Goal: Share content

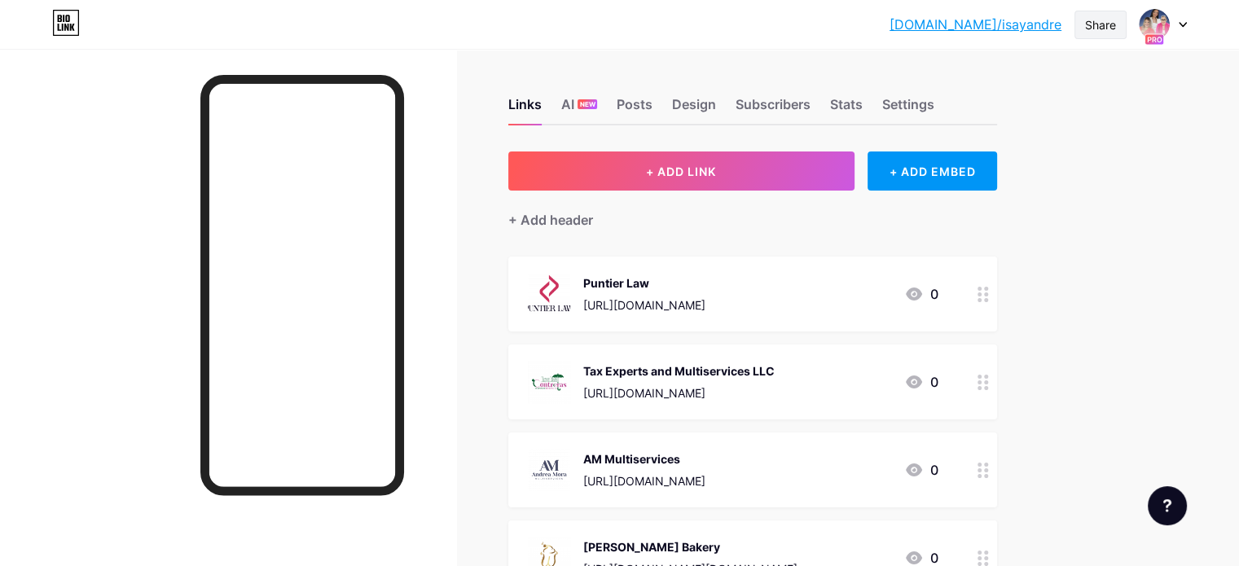
click at [1094, 19] on div "Share" at bounding box center [1100, 24] width 31 height 17
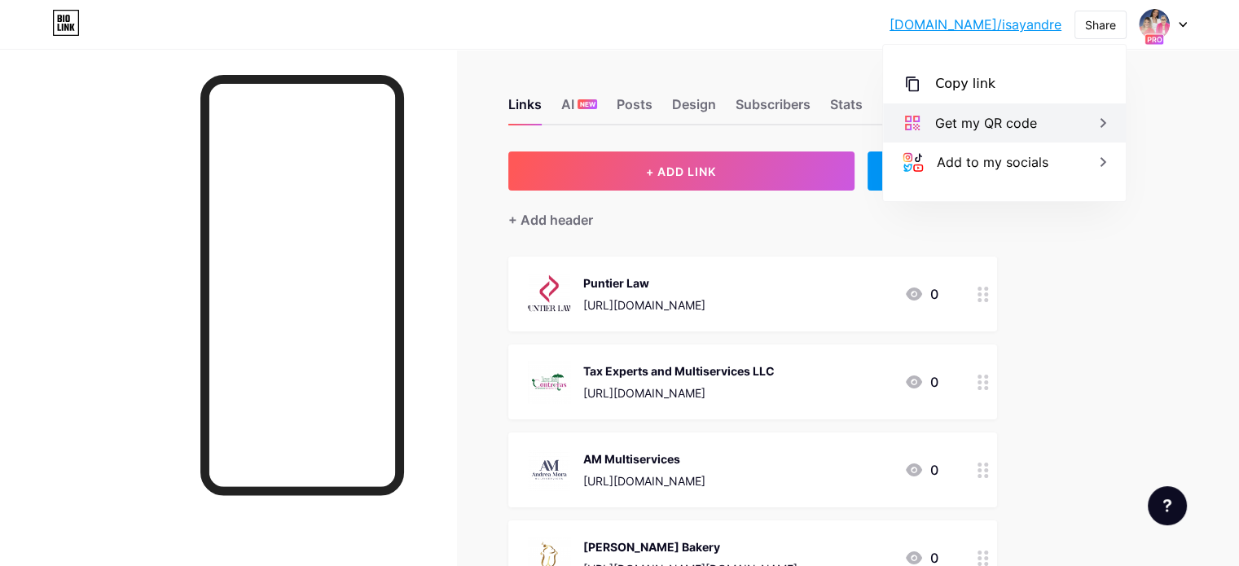
click at [1043, 125] on div "Get my QR code" at bounding box center [1004, 122] width 243 height 39
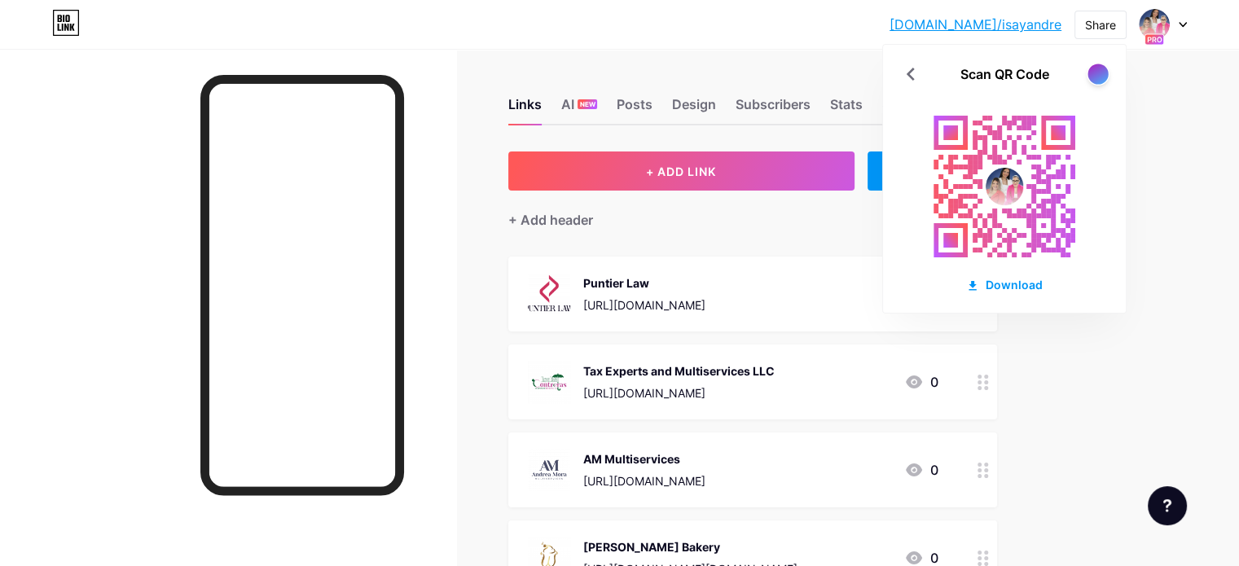
click at [1102, 77] on div at bounding box center [1098, 74] width 20 height 20
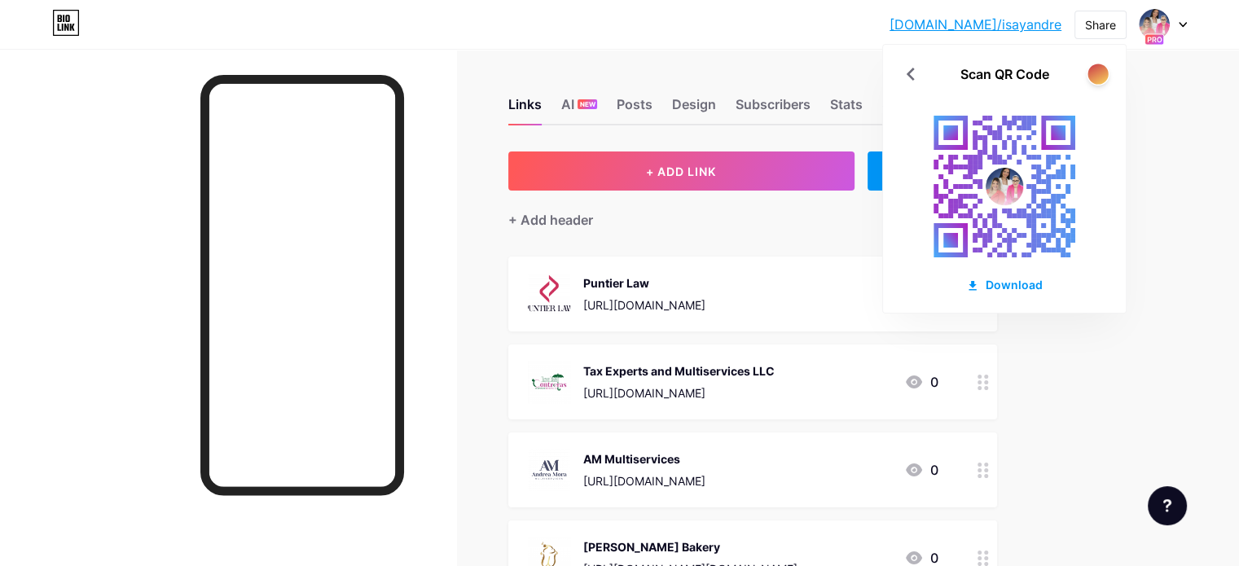
click at [1102, 77] on div at bounding box center [1098, 74] width 20 height 20
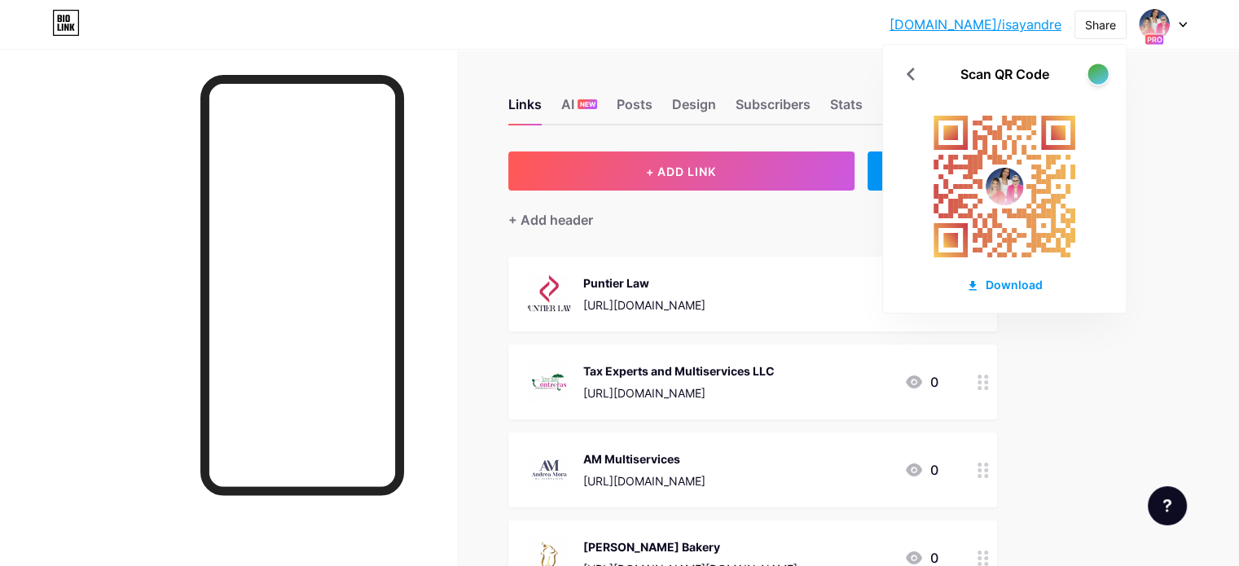
click at [1102, 77] on div at bounding box center [1098, 74] width 20 height 20
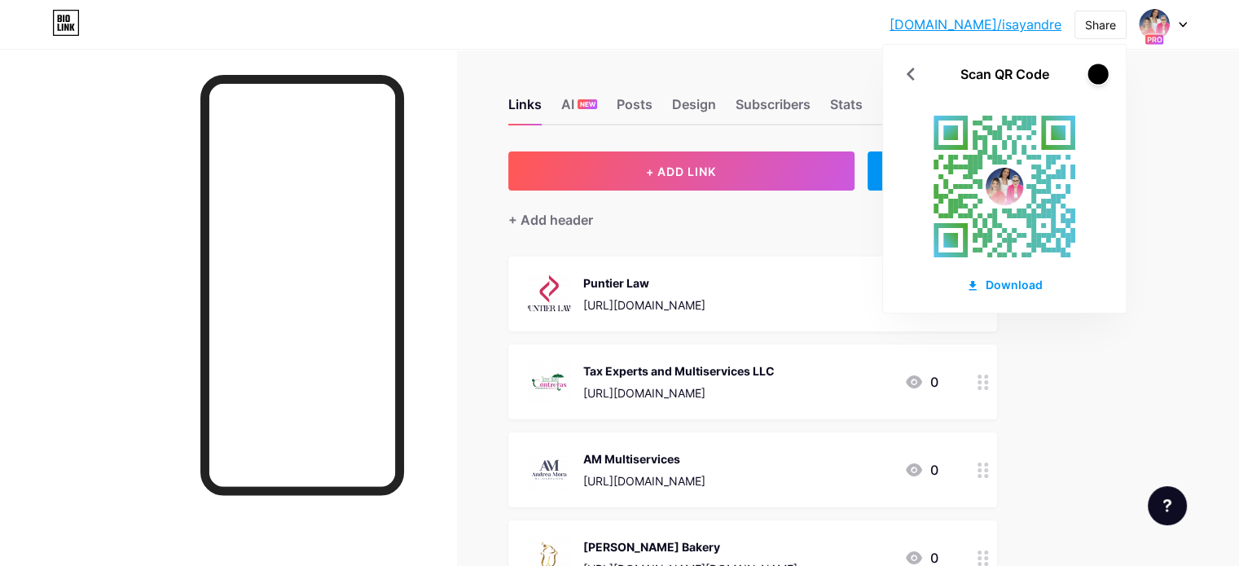
click at [1102, 77] on div at bounding box center [1098, 74] width 20 height 20
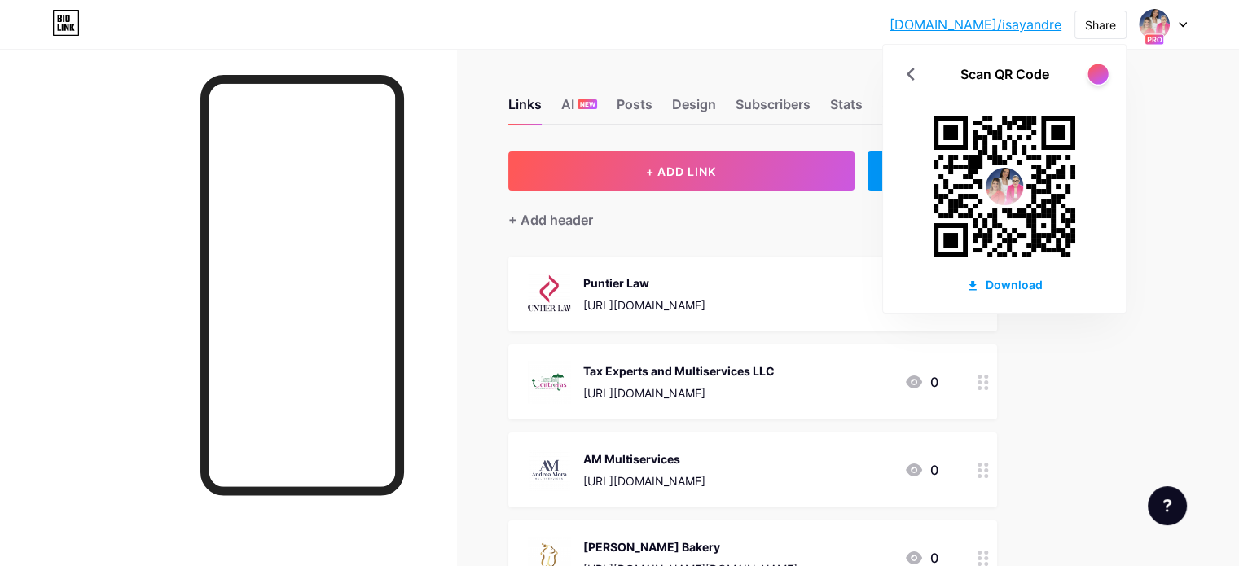
click at [1102, 77] on div at bounding box center [1098, 74] width 20 height 20
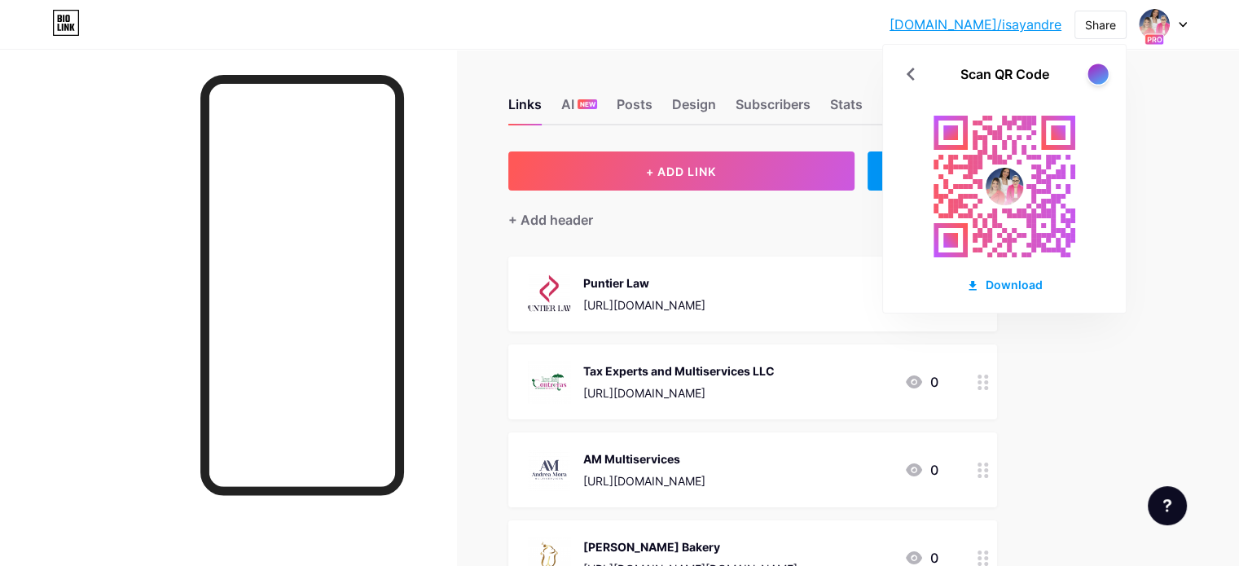
click at [1102, 77] on div at bounding box center [1098, 74] width 20 height 20
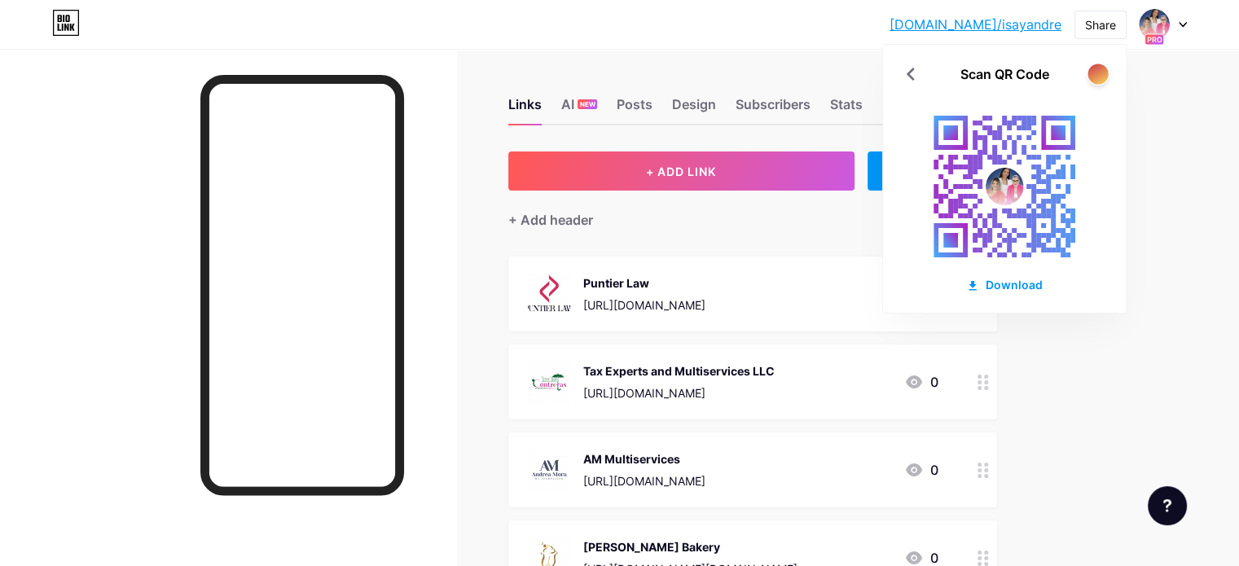
click at [1102, 77] on div at bounding box center [1098, 74] width 20 height 20
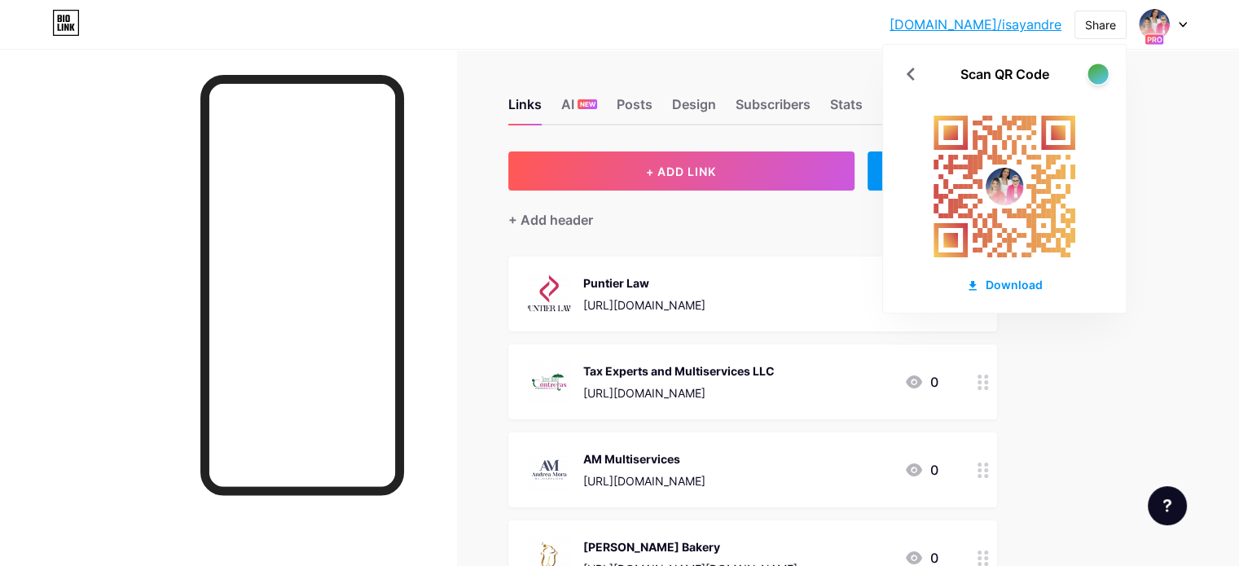
click at [1102, 77] on div at bounding box center [1098, 74] width 20 height 20
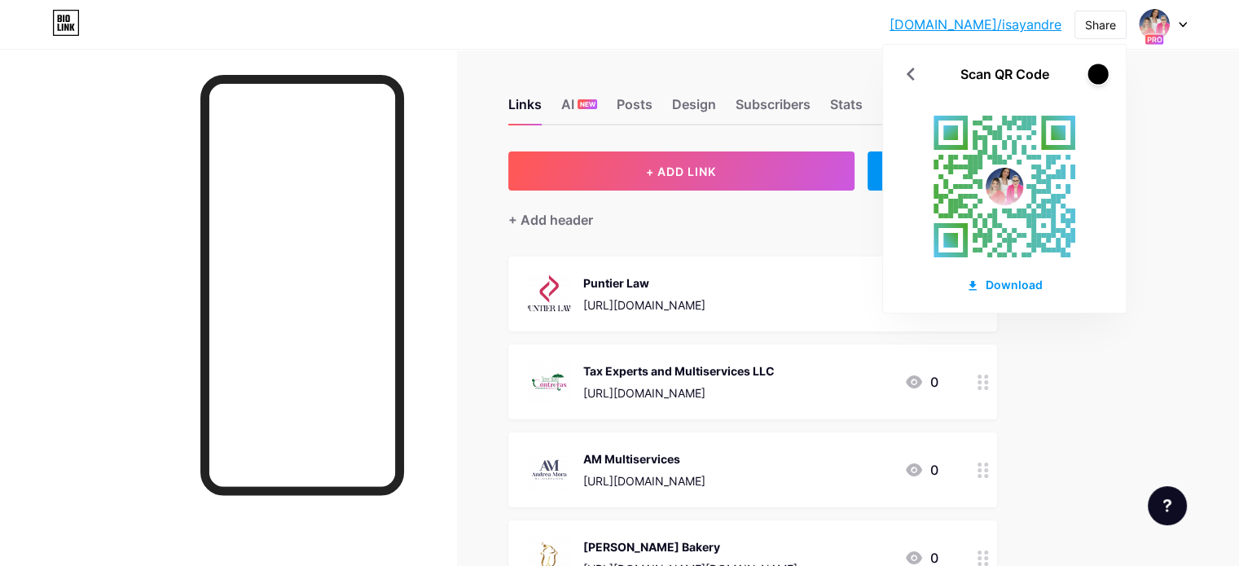
click at [1102, 77] on div at bounding box center [1098, 74] width 20 height 20
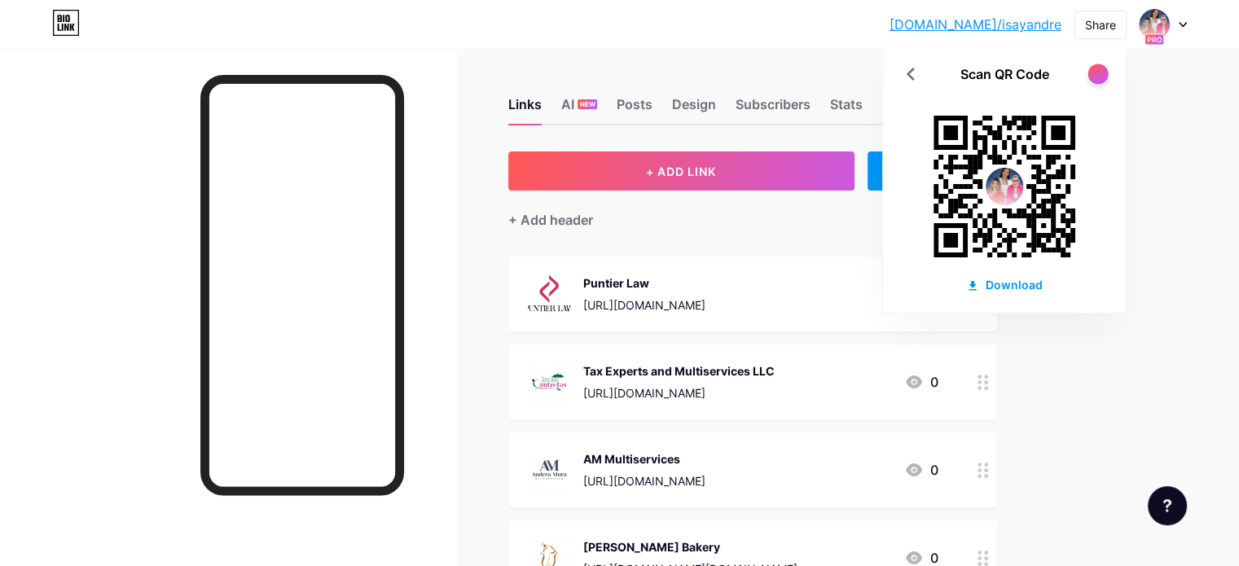
click at [1102, 77] on div at bounding box center [1098, 74] width 20 height 20
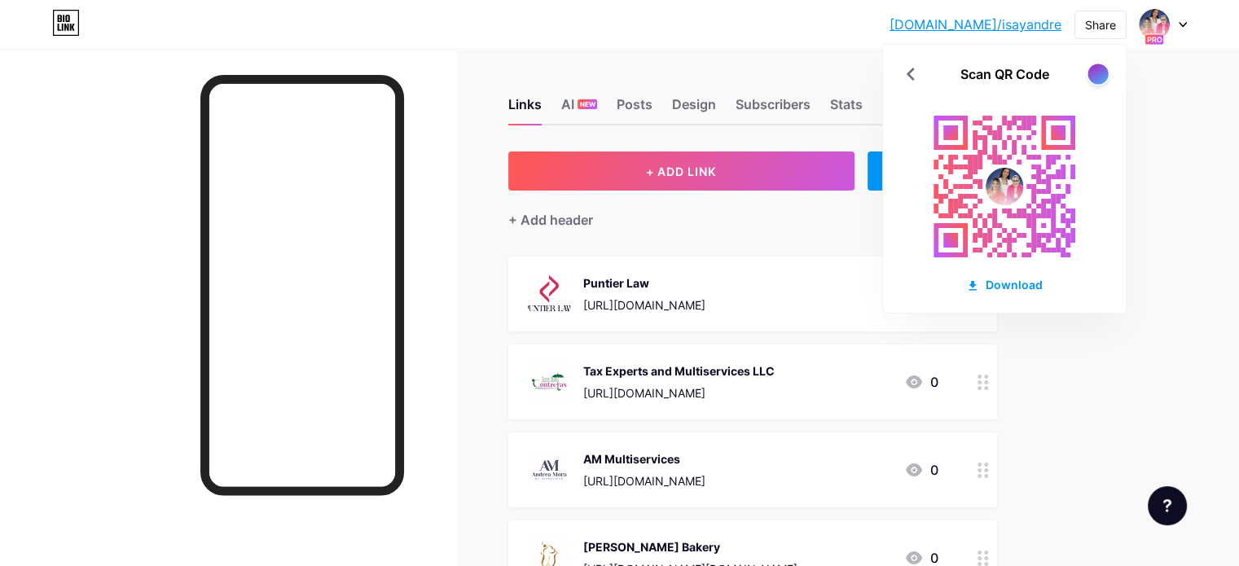
click at [1102, 77] on div at bounding box center [1098, 74] width 20 height 20
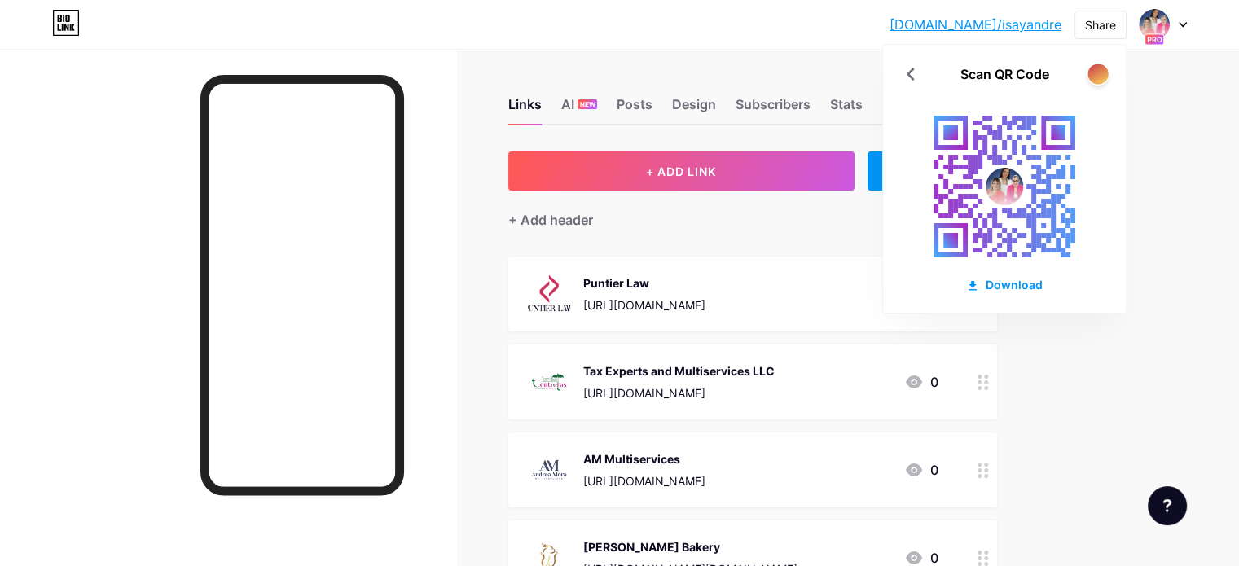
click at [1102, 77] on div at bounding box center [1098, 74] width 20 height 20
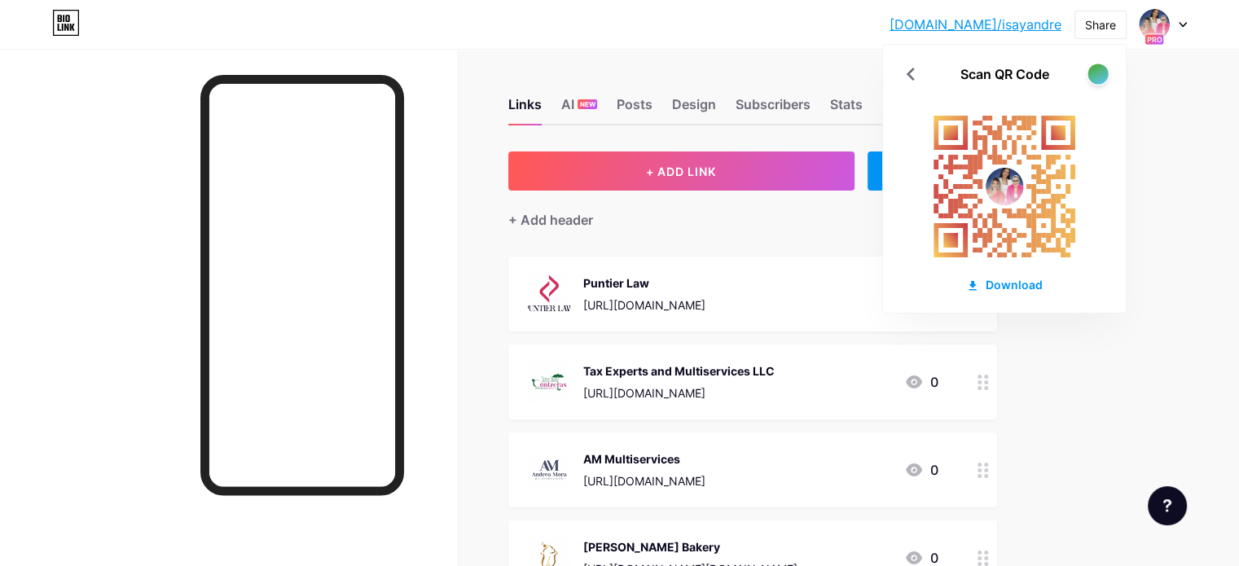
click at [1102, 77] on div at bounding box center [1098, 74] width 20 height 20
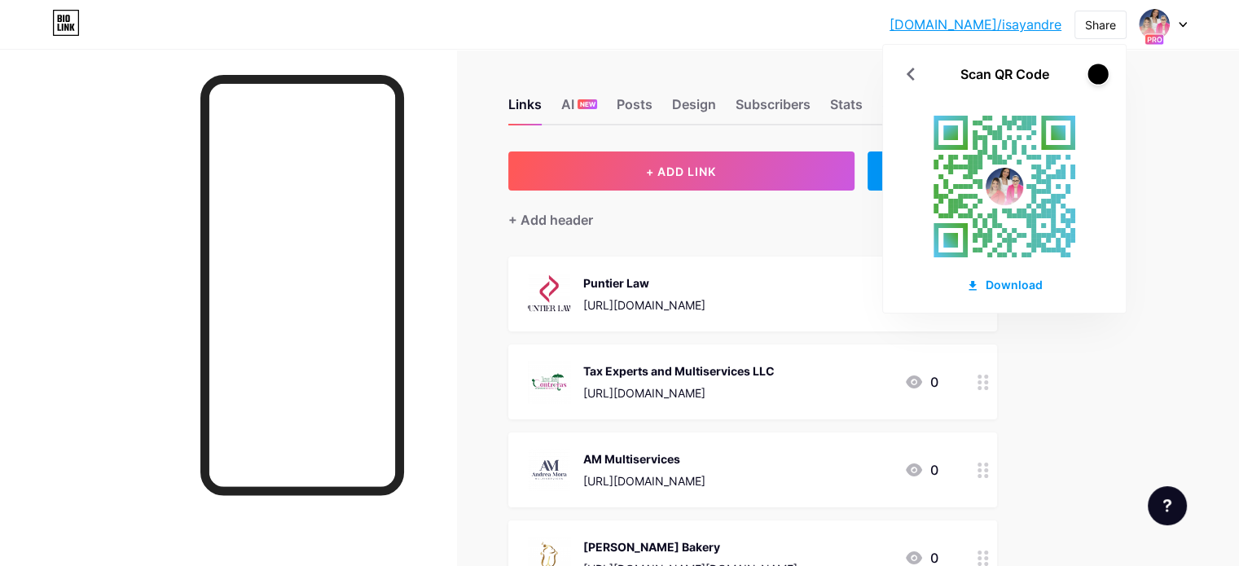
click at [1102, 77] on div at bounding box center [1098, 74] width 20 height 20
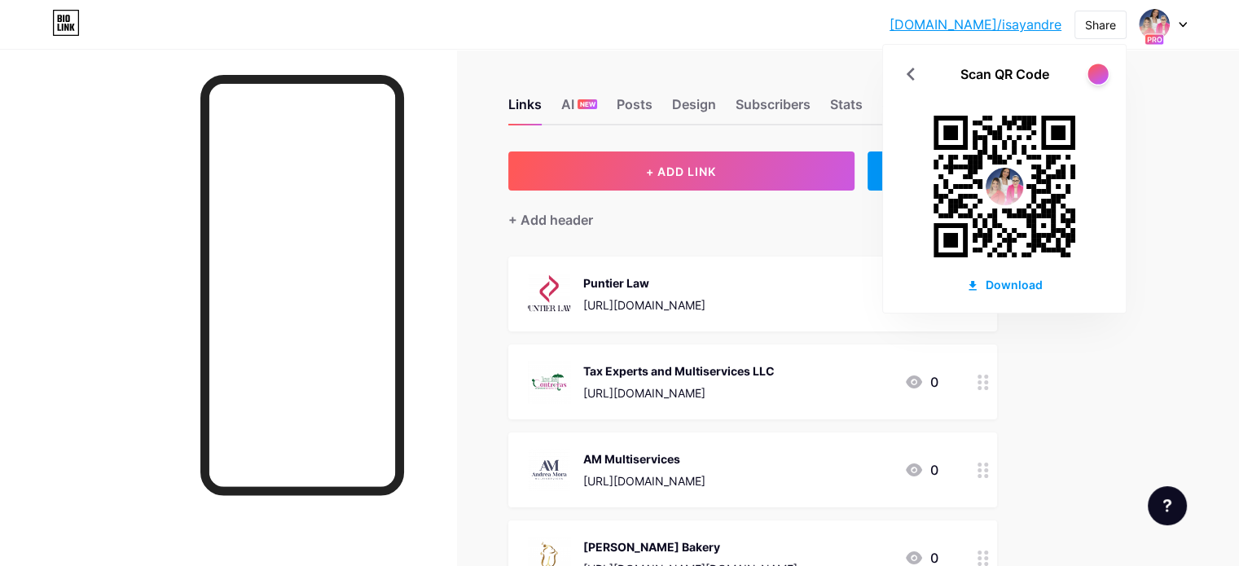
click at [1102, 77] on div at bounding box center [1098, 74] width 20 height 20
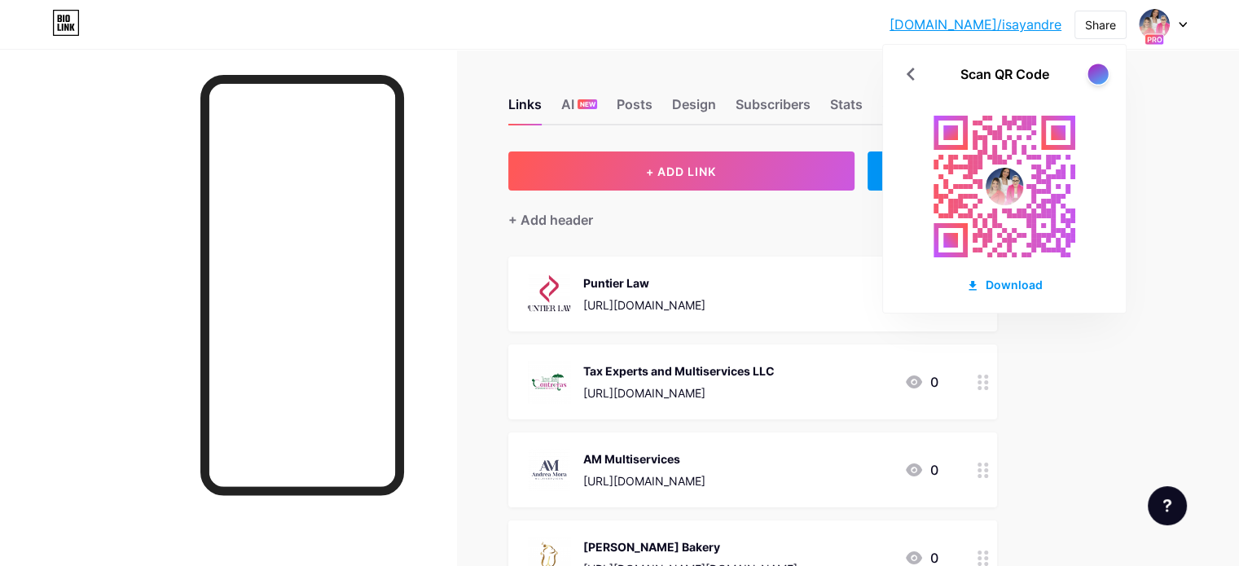
click at [1102, 77] on div at bounding box center [1098, 74] width 20 height 20
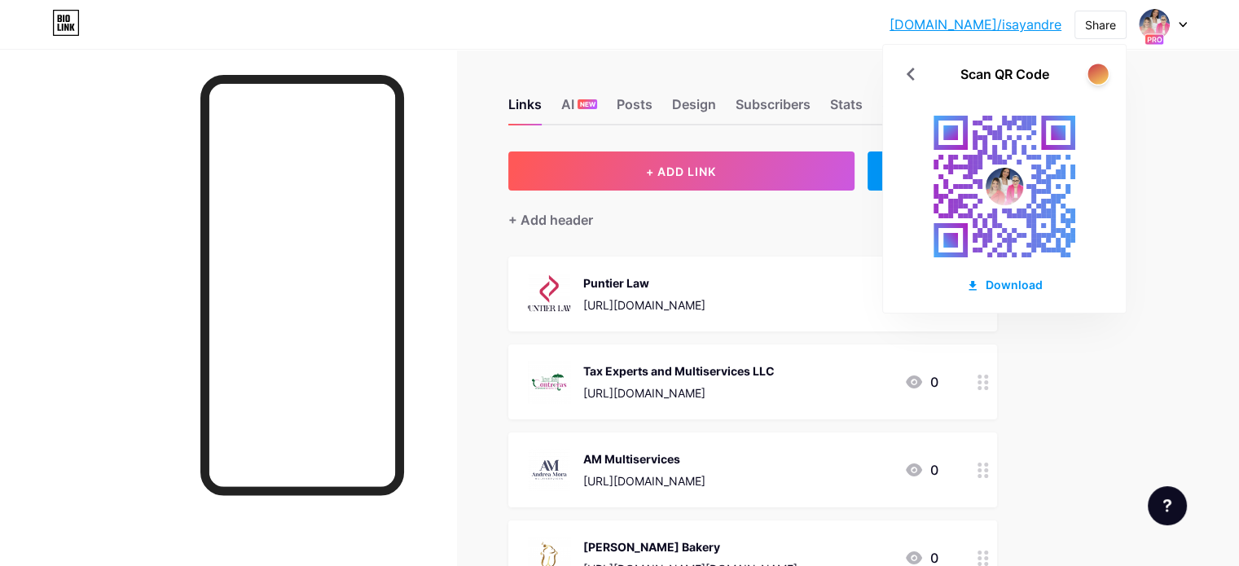
click at [1102, 77] on div at bounding box center [1098, 74] width 20 height 20
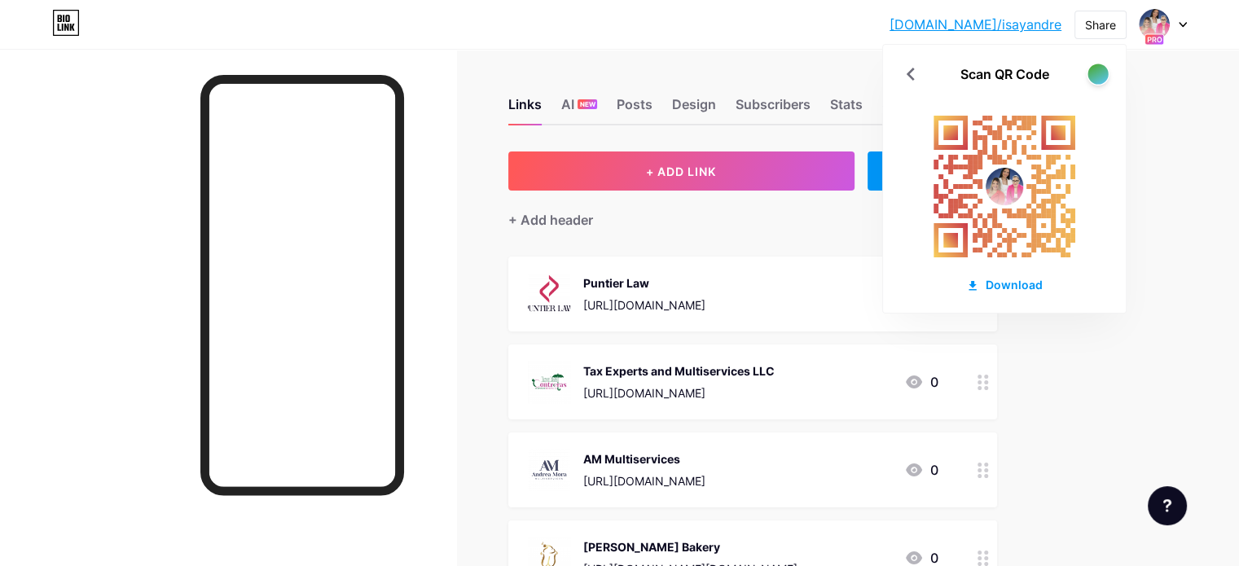
click at [1102, 77] on div at bounding box center [1098, 74] width 20 height 20
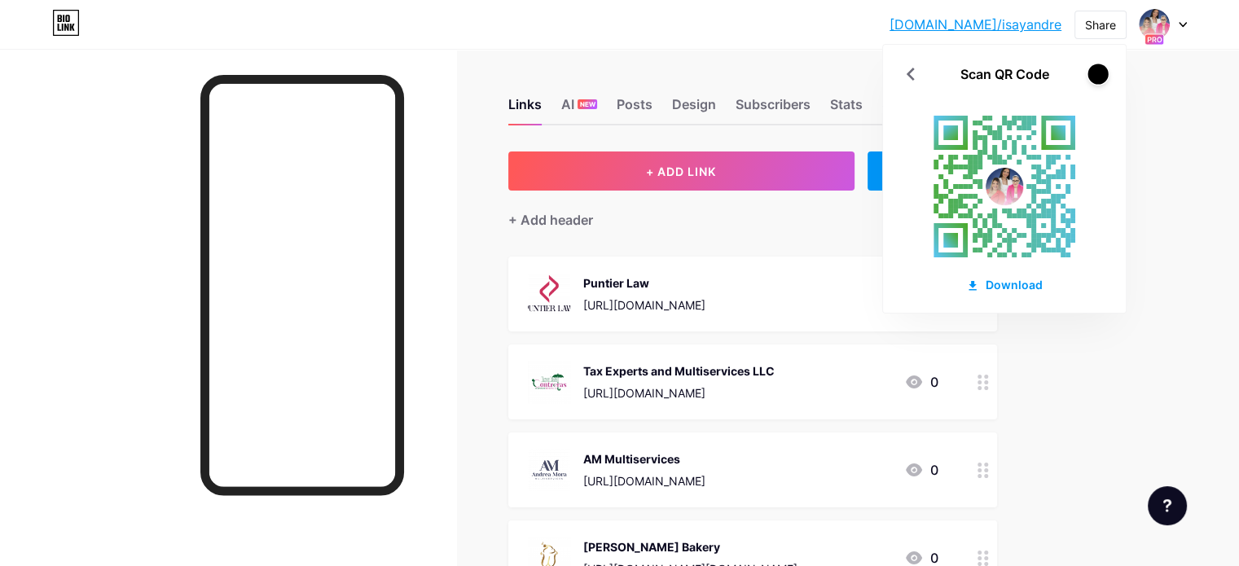
click at [1102, 77] on div at bounding box center [1098, 74] width 20 height 20
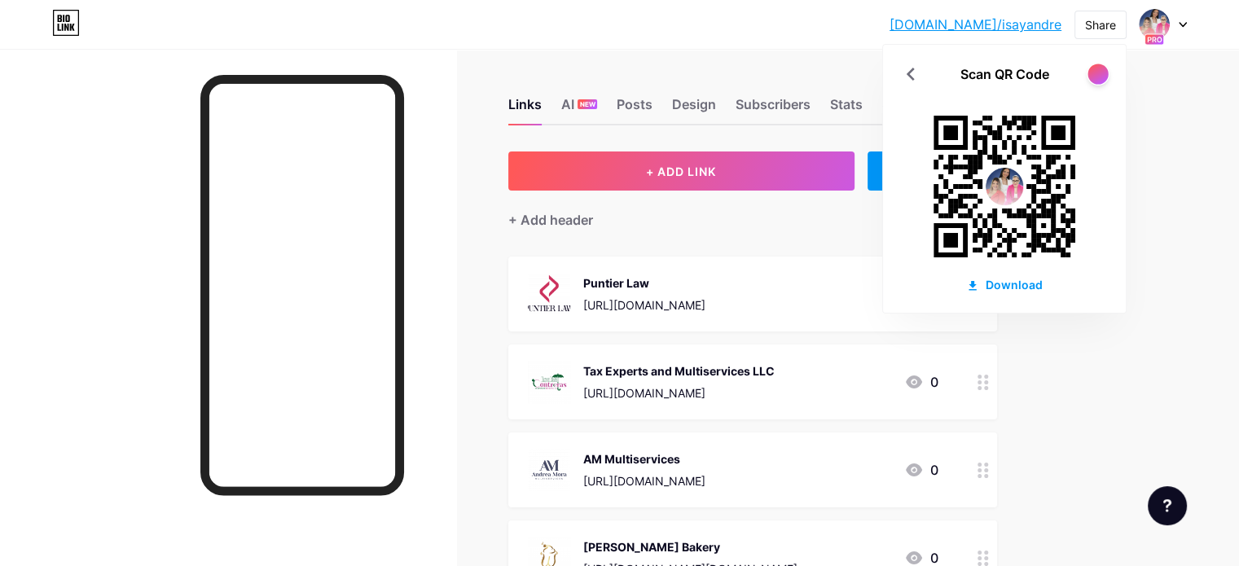
click at [1102, 77] on div at bounding box center [1098, 74] width 20 height 20
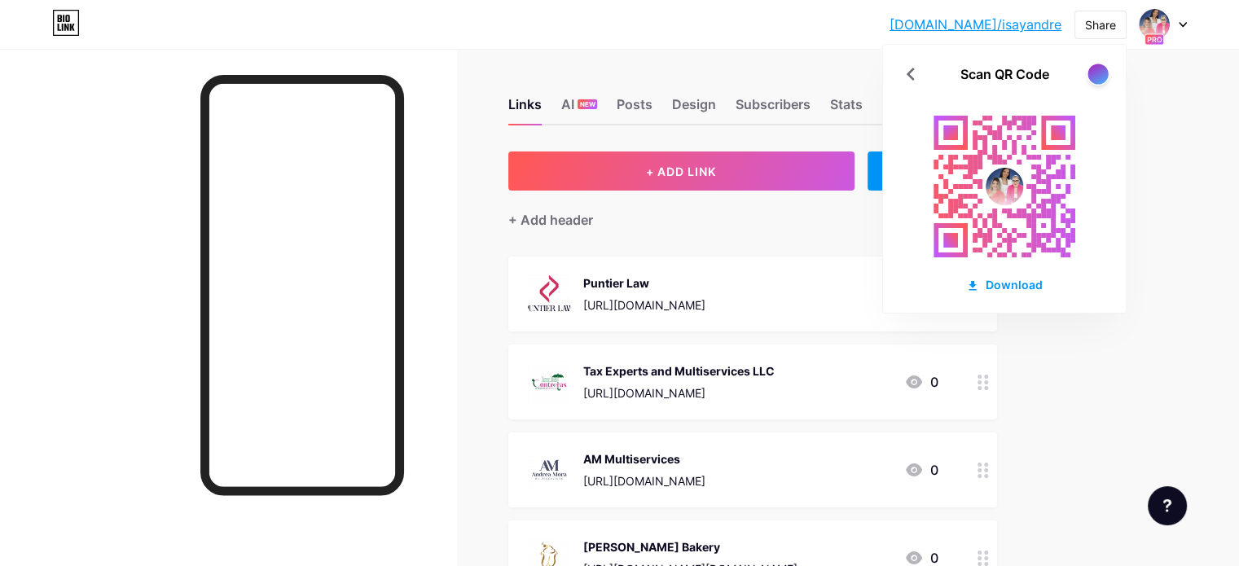
click at [1102, 77] on div at bounding box center [1098, 74] width 20 height 20
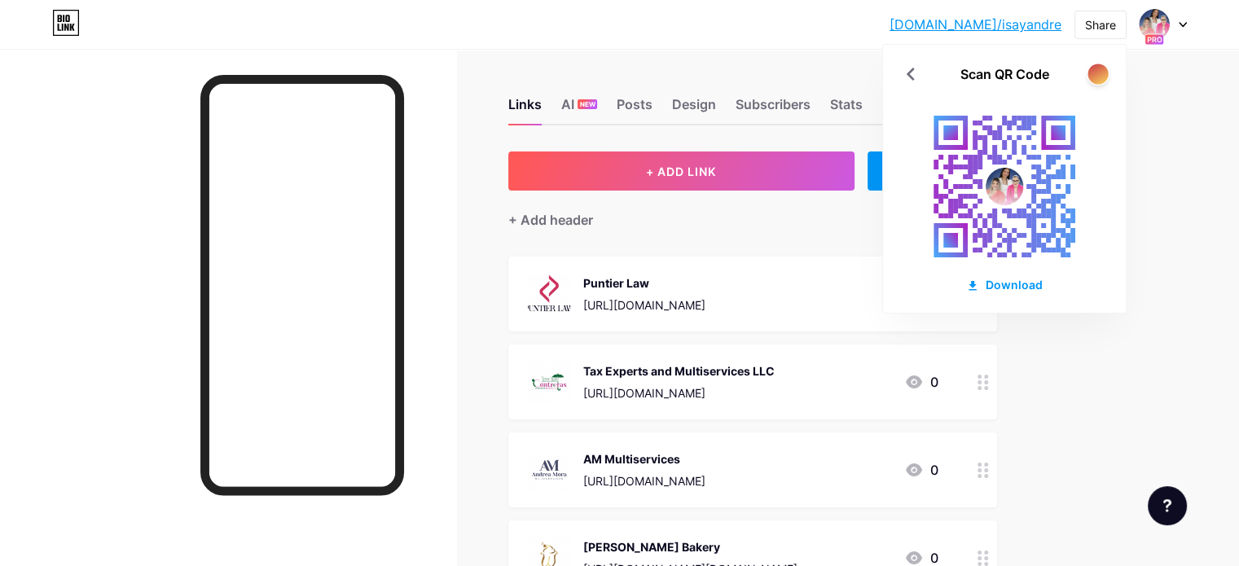
click at [1102, 77] on div at bounding box center [1098, 74] width 20 height 20
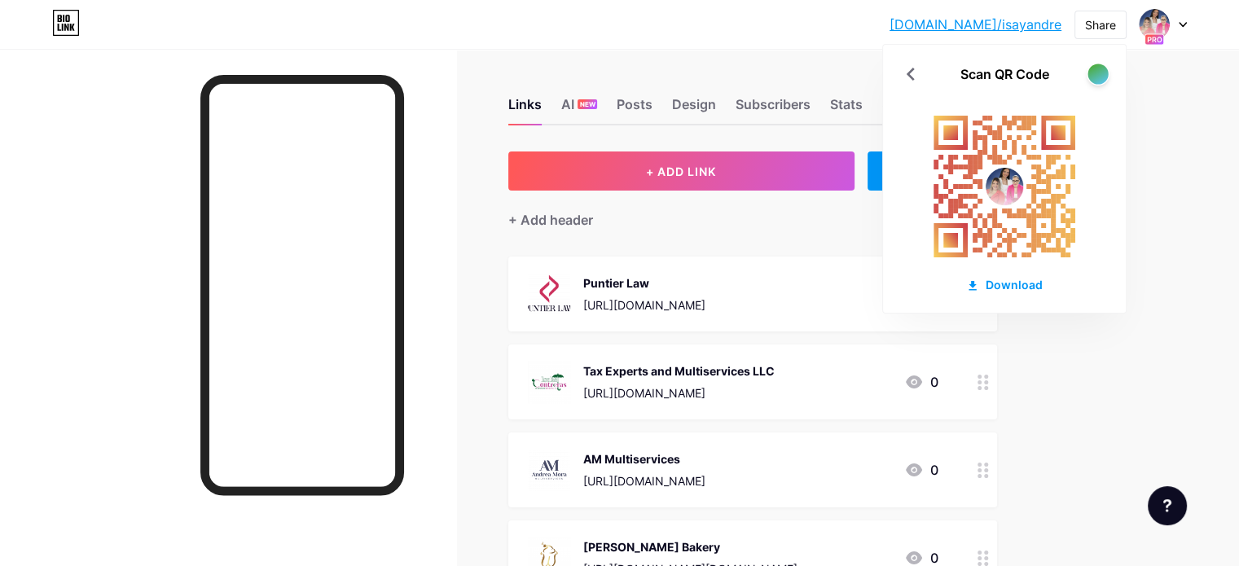
click at [1102, 77] on div at bounding box center [1098, 74] width 20 height 20
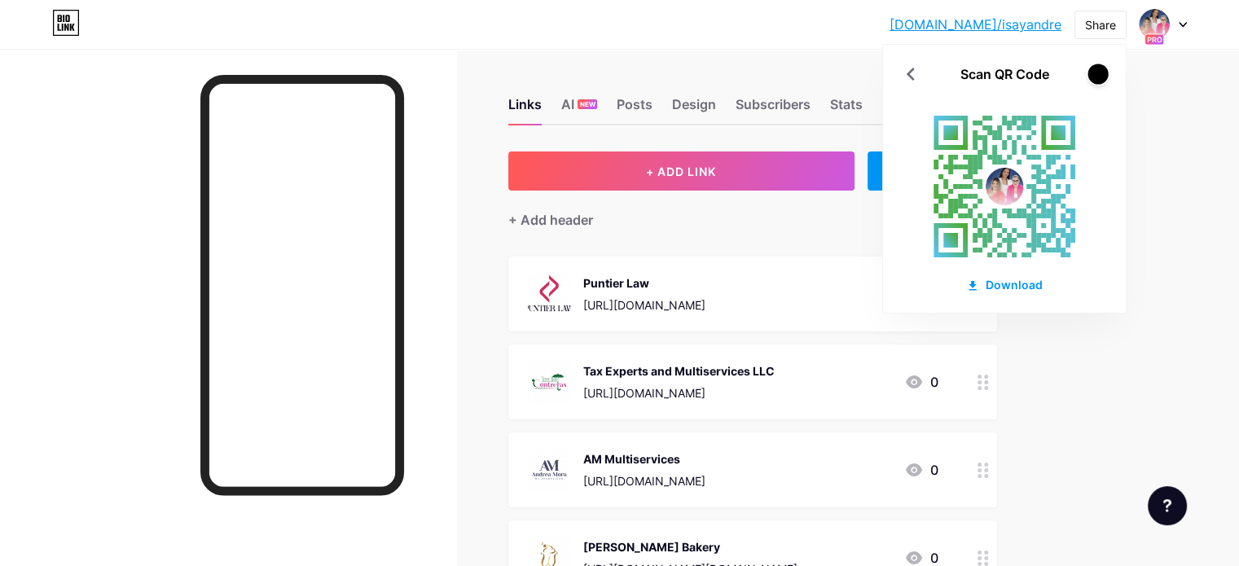
click at [1102, 77] on div at bounding box center [1098, 74] width 20 height 20
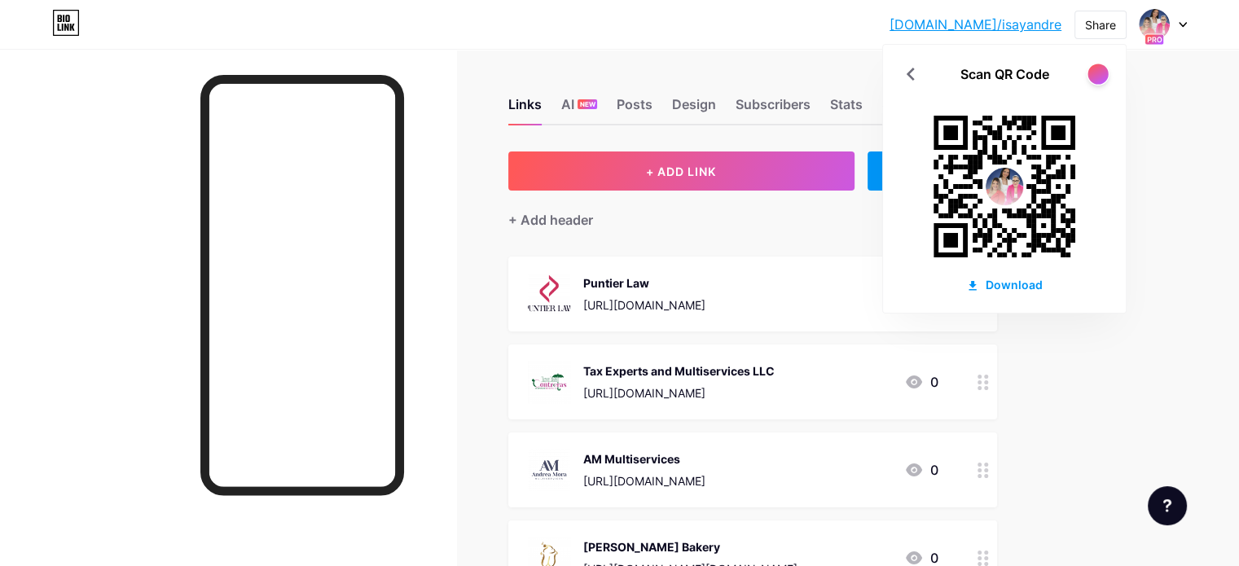
click at [1102, 77] on div at bounding box center [1098, 74] width 20 height 20
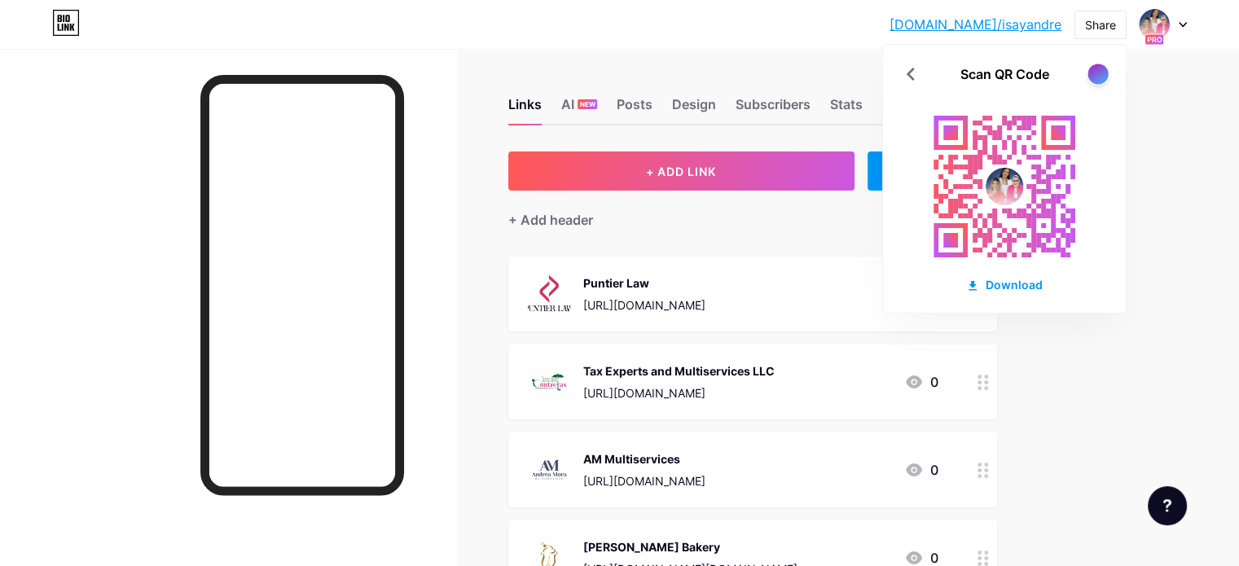
click at [1102, 77] on div at bounding box center [1098, 74] width 20 height 20
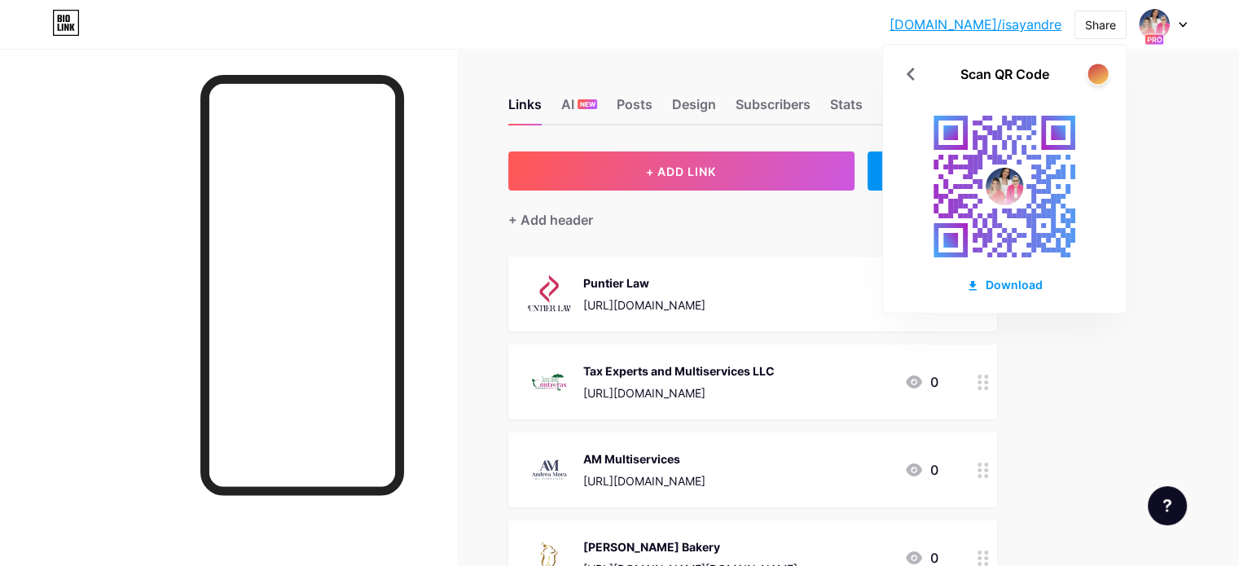
click at [1102, 77] on div at bounding box center [1098, 74] width 20 height 20
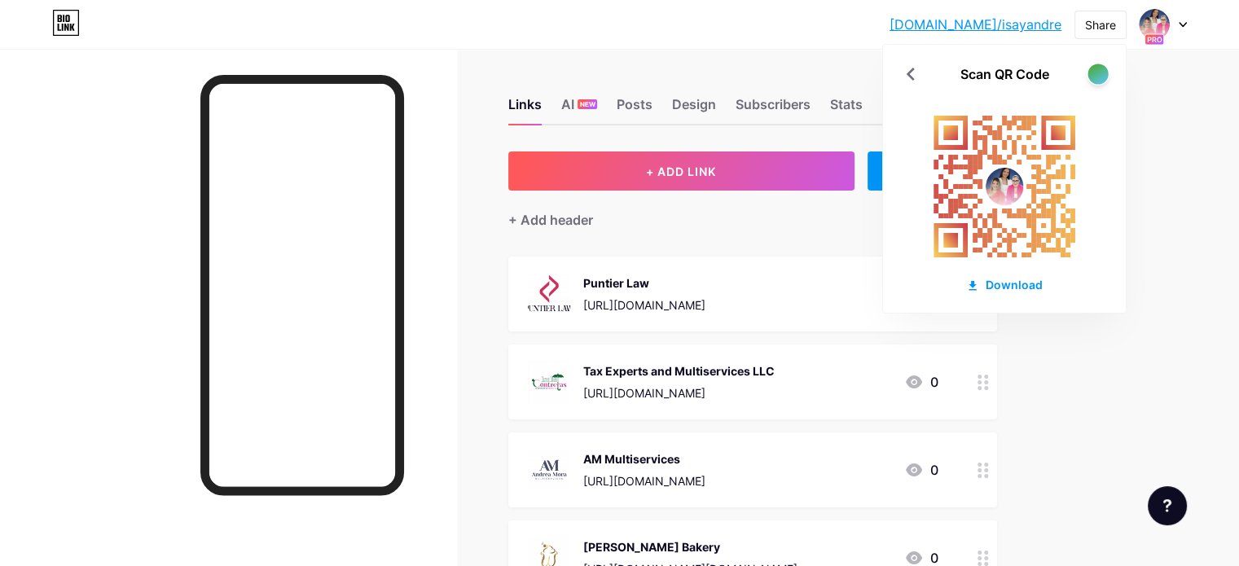
click at [1102, 77] on div at bounding box center [1098, 74] width 20 height 20
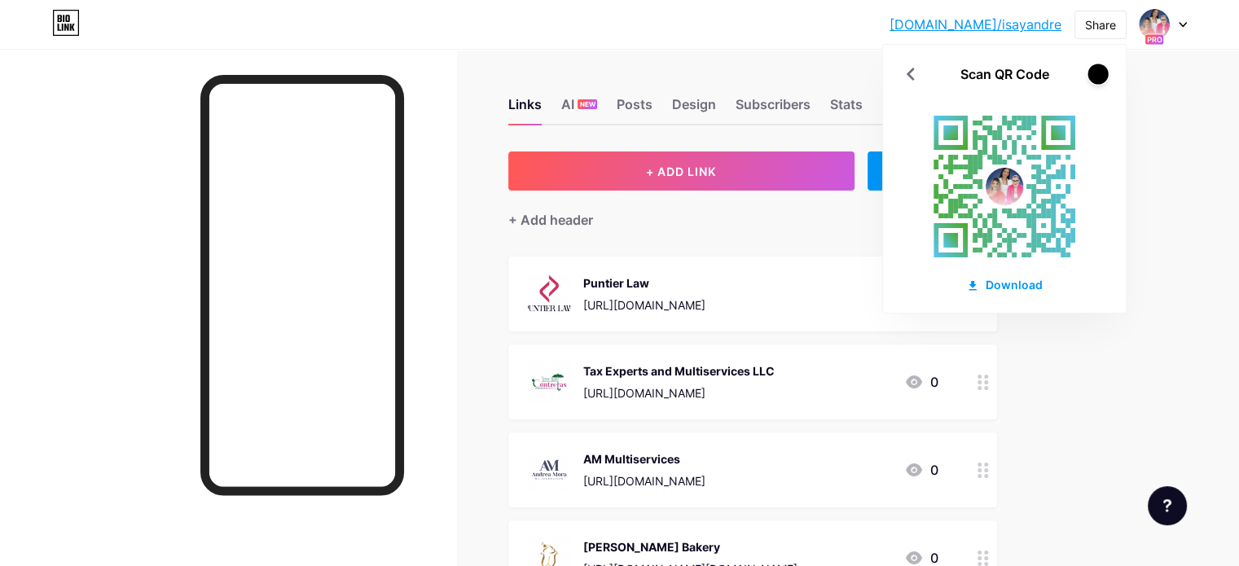
click at [1102, 77] on div at bounding box center [1098, 74] width 20 height 20
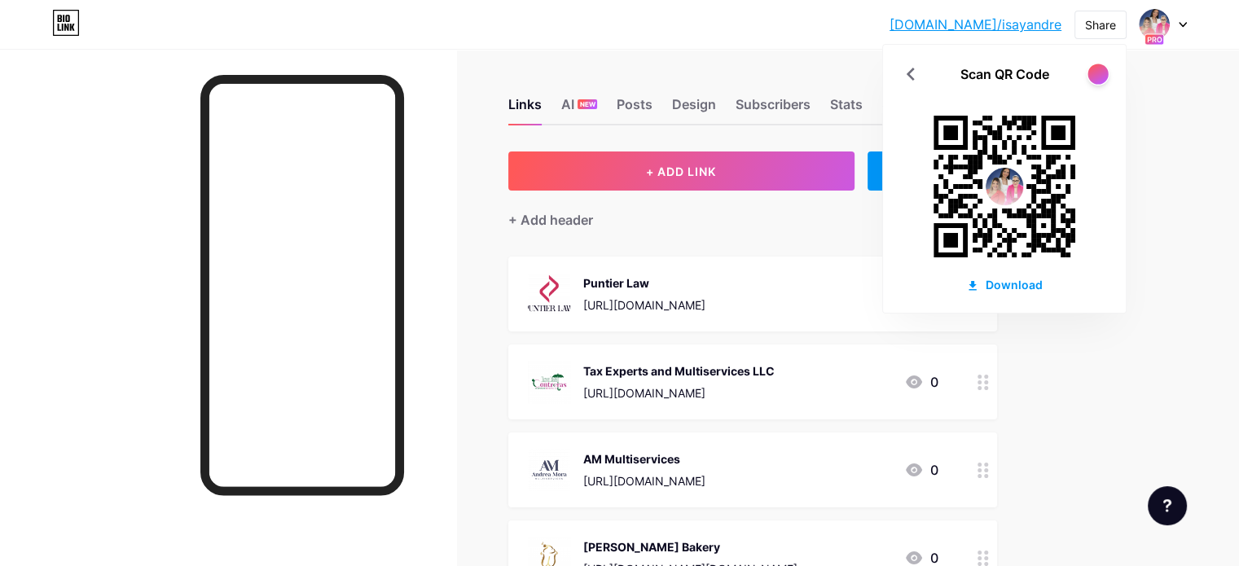
click at [1102, 77] on div at bounding box center [1098, 74] width 20 height 20
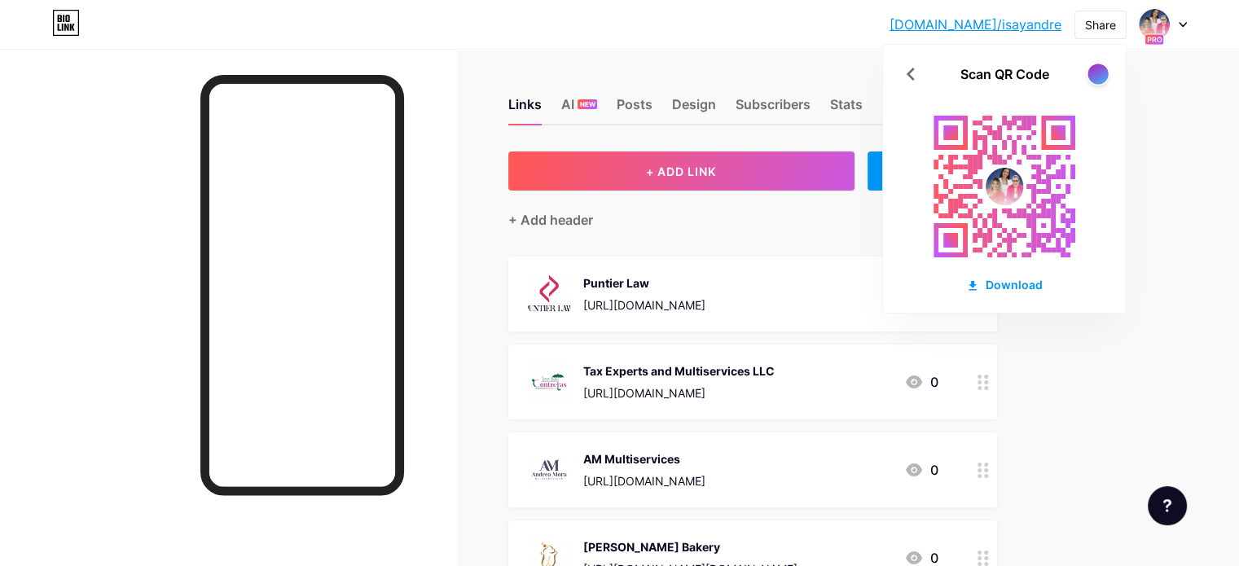
click at [1102, 77] on div at bounding box center [1098, 74] width 20 height 20
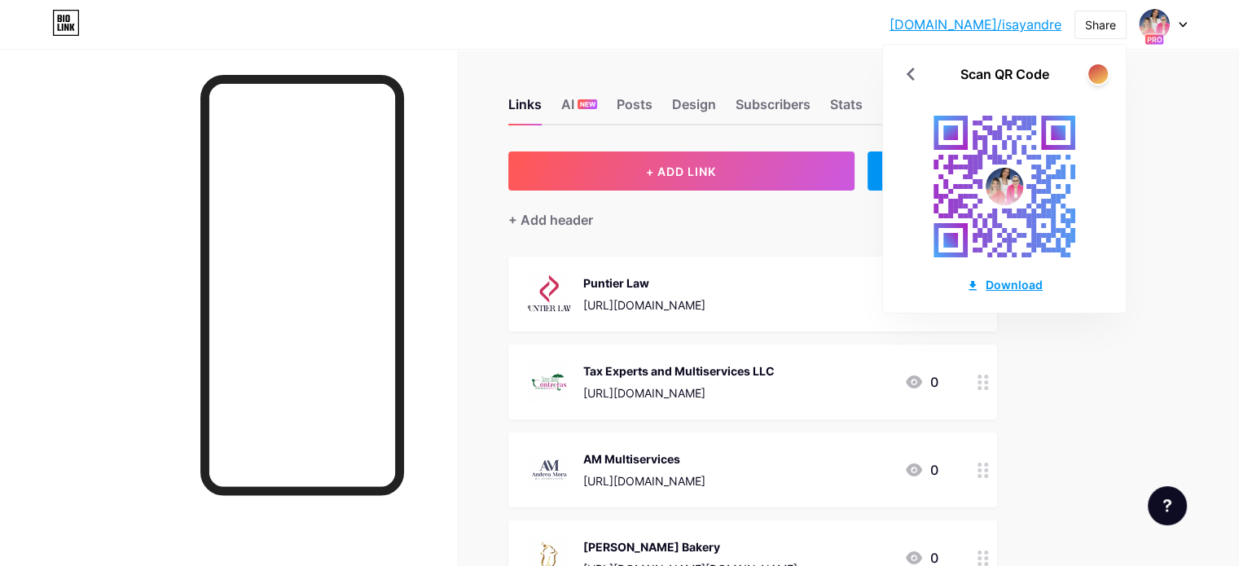
click at [1027, 279] on div "Download" at bounding box center [1004, 284] width 77 height 17
